Goal: Check status: Check status

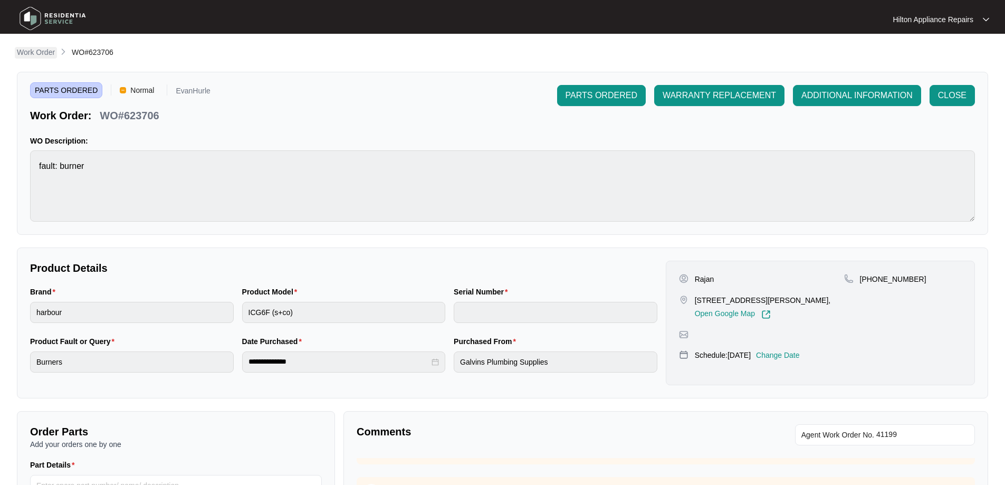
click at [39, 51] on p "Work Order" at bounding box center [36, 52] width 38 height 11
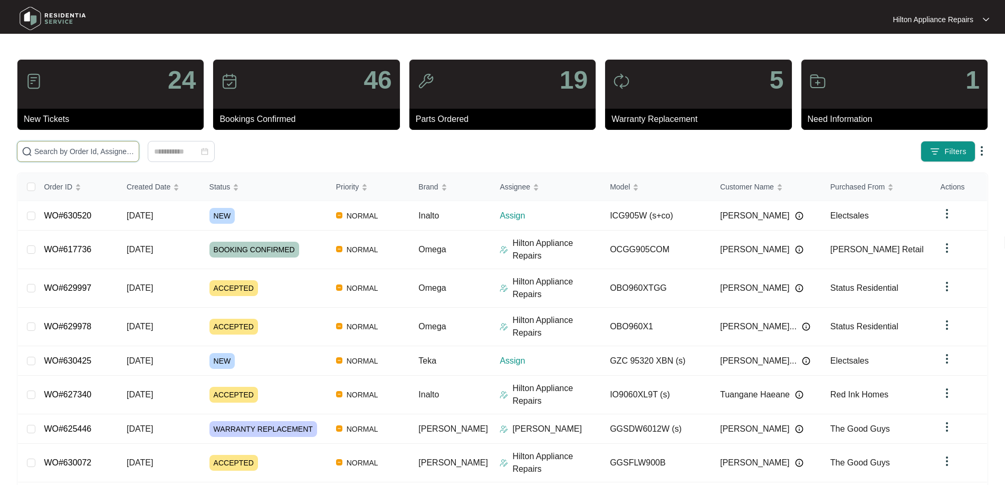
click at [135, 146] on input "text" at bounding box center [84, 152] width 100 height 12
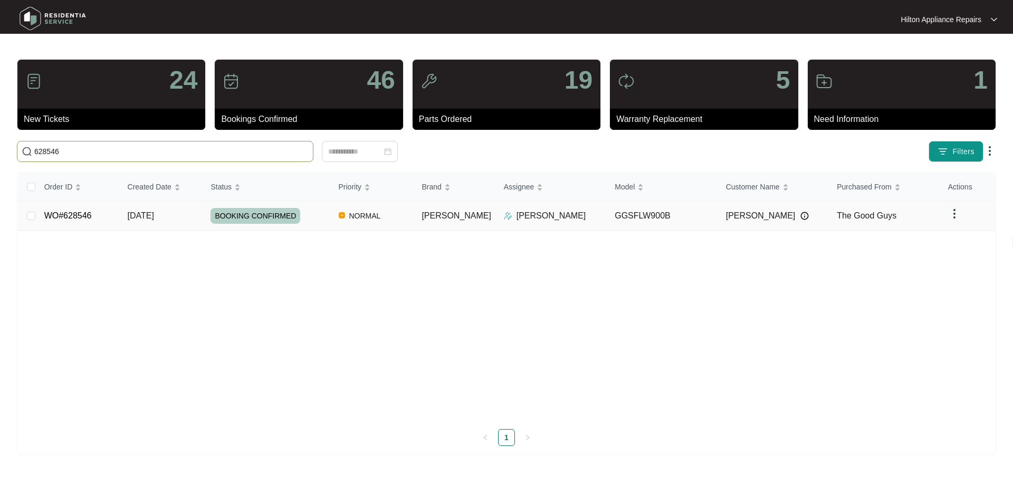
type input "628546"
click at [471, 213] on td "[PERSON_NAME]" at bounding box center [454, 216] width 82 height 30
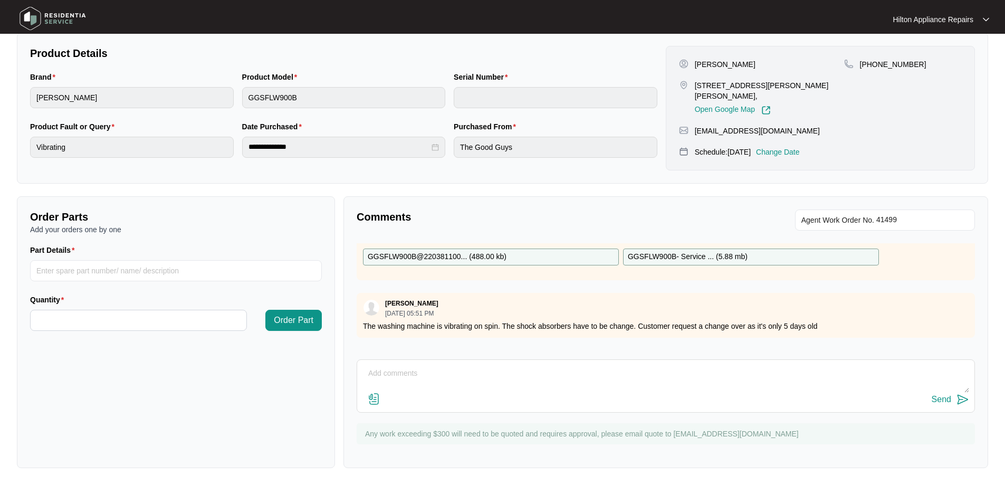
scroll to position [128, 0]
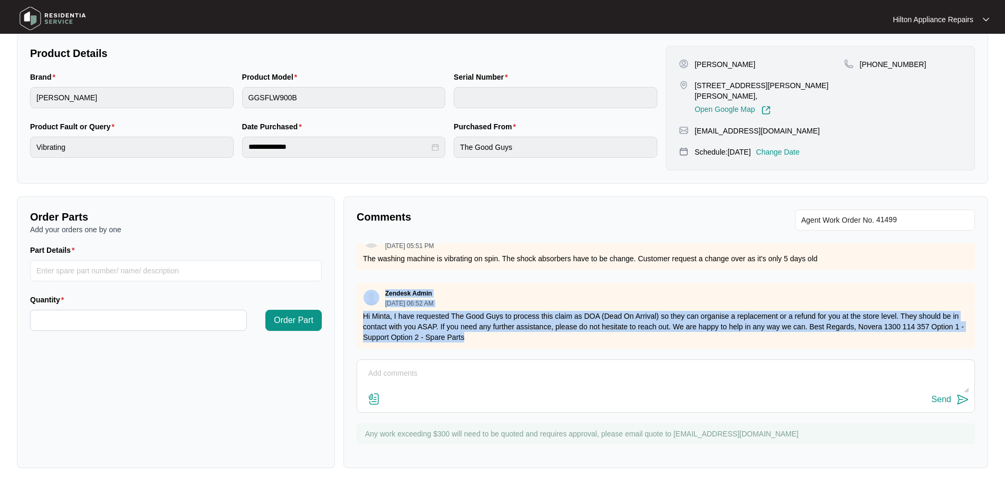
drag, startPoint x: 479, startPoint y: 329, endPoint x: 354, endPoint y: 289, distance: 131.3
click at [354, 289] on div "Comments Agent Work Order No. Zendesk Admin [DATE] 10:15 AM product files attac…" at bounding box center [665, 332] width 645 height 272
copy div "Zendesk Admin [DATE] 06:52 AM Hi [PERSON_NAME], I have requested The Good Guys …"
click at [683, 371] on textarea at bounding box center [665, 378] width 607 height 27
